Goal: Transaction & Acquisition: Purchase product/service

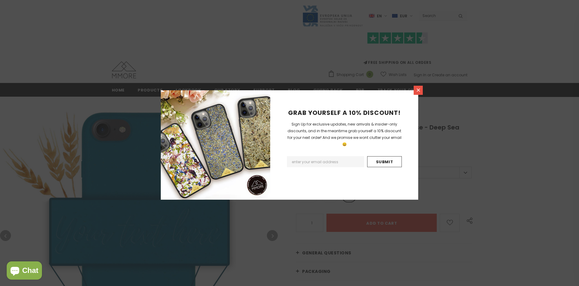
click at [418, 90] on icon at bounding box center [418, 89] width 3 height 3
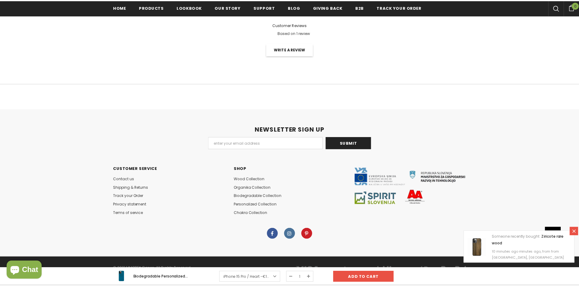
scroll to position [925, 0]
